Goal: Task Accomplishment & Management: Use online tool/utility

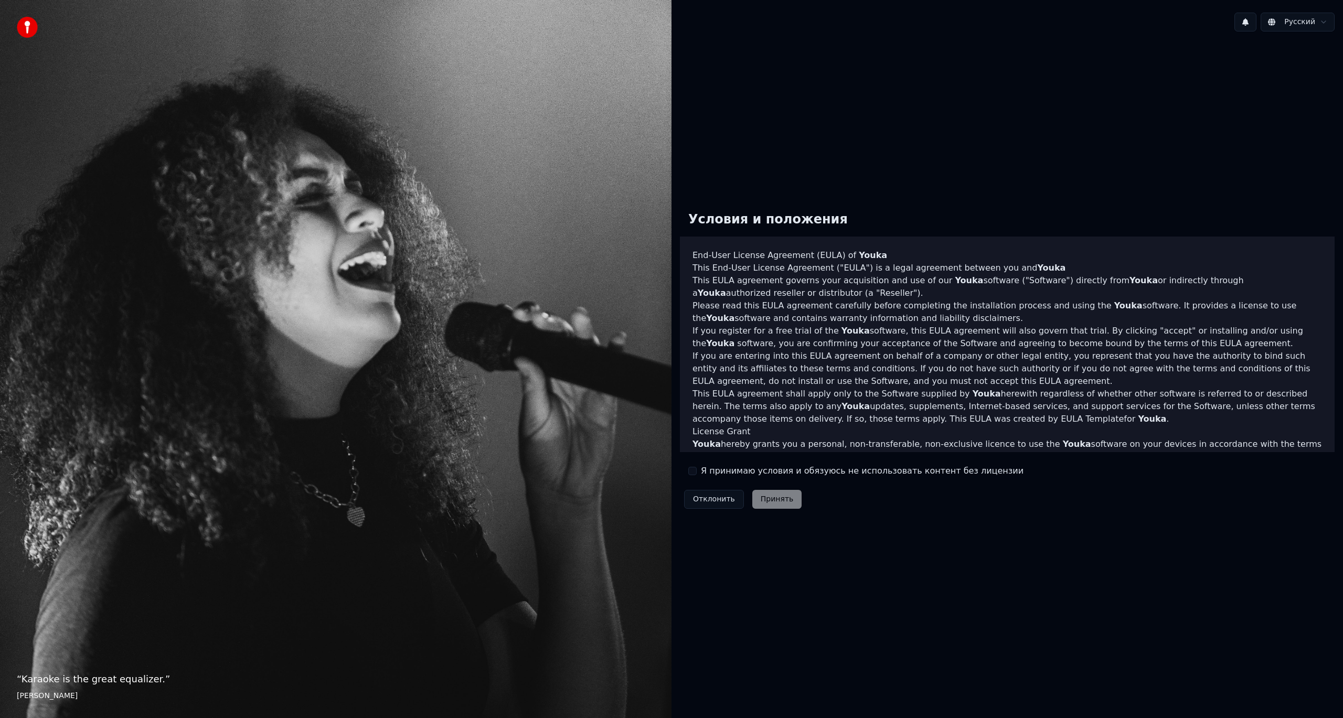
click at [732, 475] on label "Я принимаю условия и обязуюсь не использовать контент без лицензии" at bounding box center [862, 471] width 323 height 13
click at [697, 475] on button "Я принимаю условия и обязуюсь не использовать контент без лицензии" at bounding box center [692, 471] width 8 height 8
click at [775, 502] on button "Принять" at bounding box center [778, 499] width 50 height 19
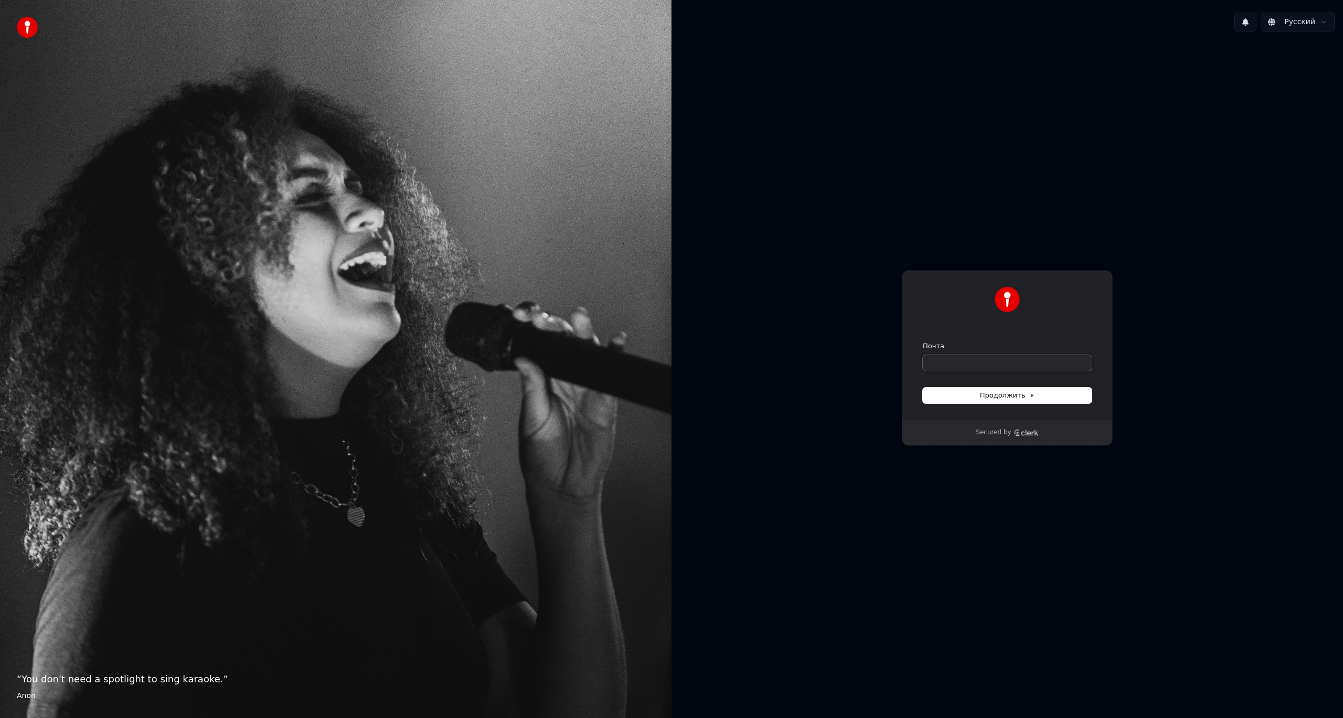
click at [946, 359] on input "Почта" at bounding box center [1007, 363] width 169 height 16
click at [957, 357] on input "Почта" at bounding box center [1007, 363] width 169 height 16
type input "*"
click at [989, 398] on span "Продолжить" at bounding box center [1007, 395] width 55 height 9
type input "**********"
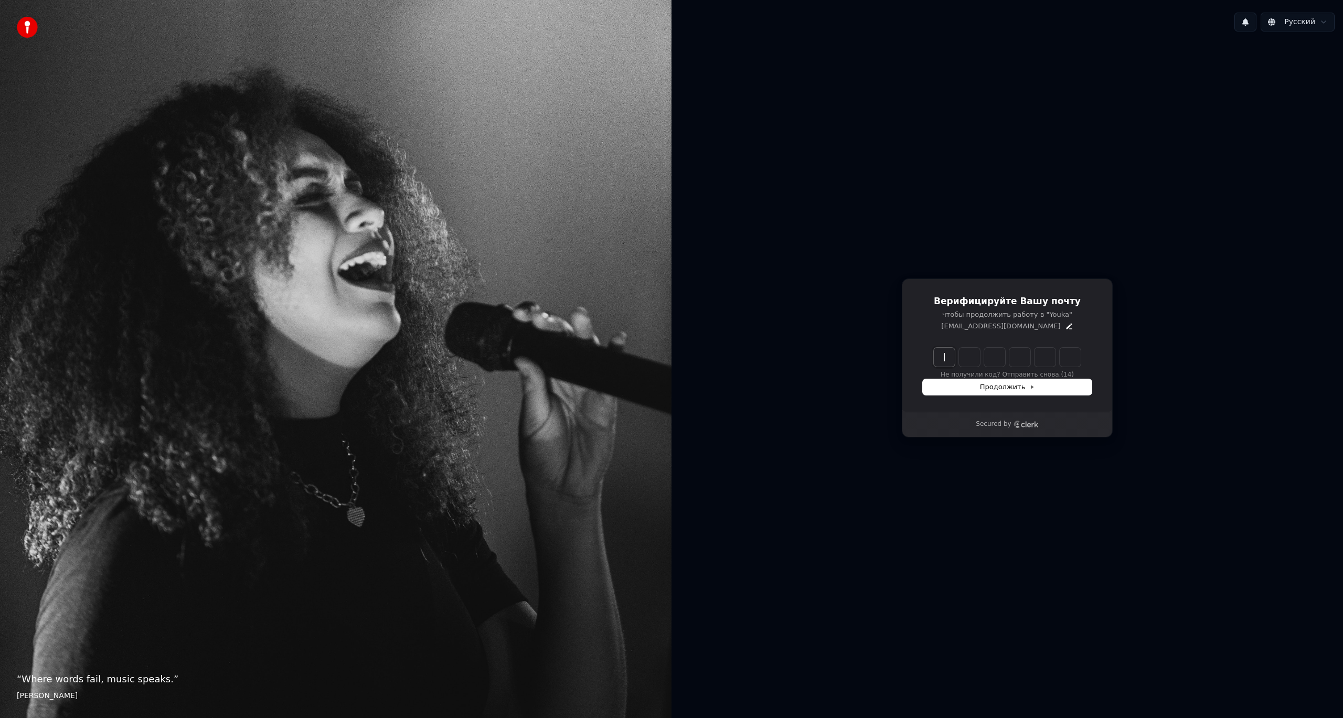
click at [946, 359] on input "Enter verification code" at bounding box center [1018, 357] width 168 height 19
type input "******"
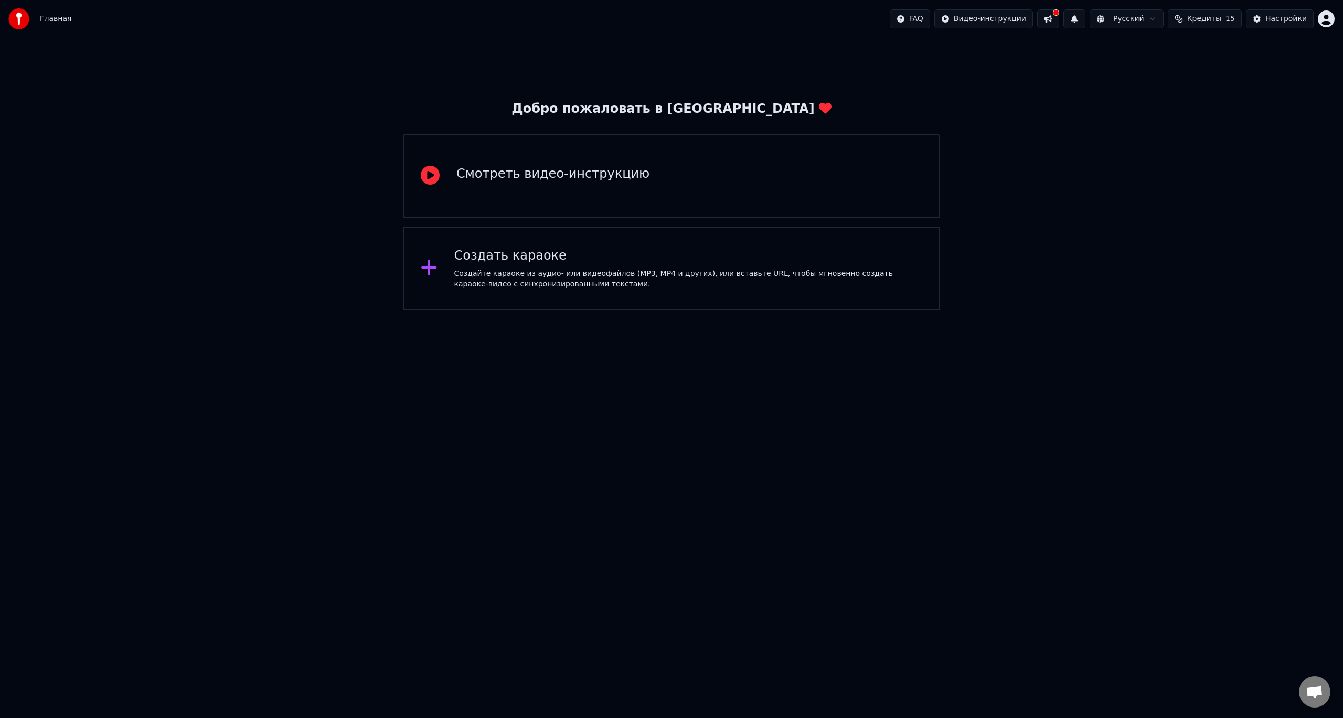
click at [484, 282] on div "Создайте караоке из аудио- или видеофайлов (MP3, MP4 и других), или вставьте UR…" at bounding box center [688, 279] width 469 height 21
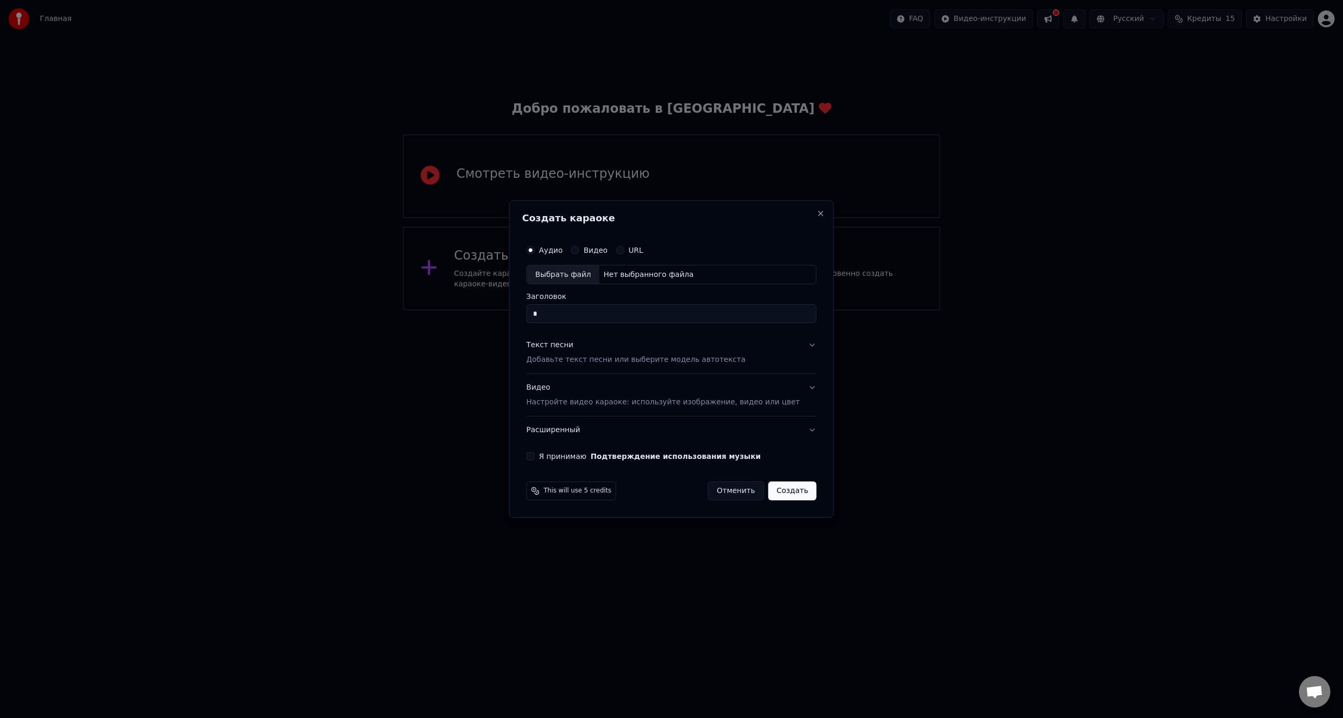
type input "*"
click at [651, 358] on p "Добавьте текст песни или выберите модель автотекста" at bounding box center [635, 360] width 219 height 10
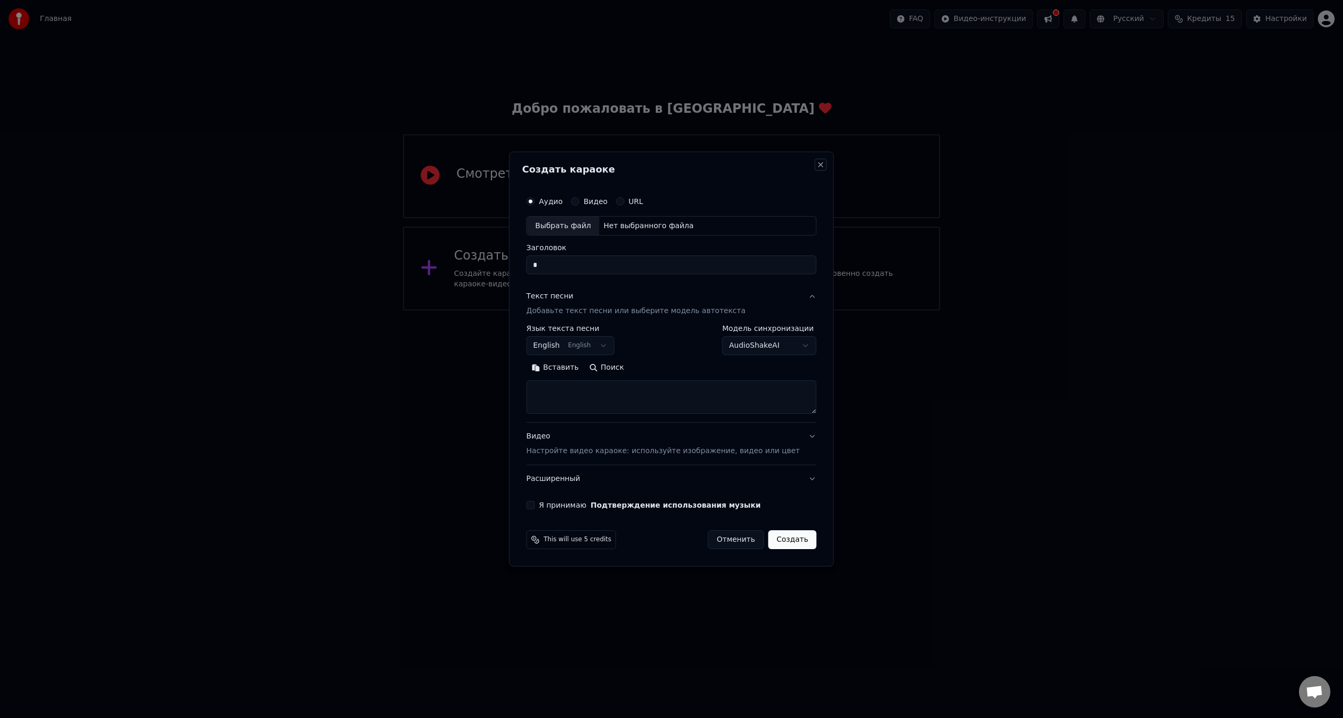
click at [817, 161] on button "Close" at bounding box center [821, 165] width 8 height 8
